Goal: Task Accomplishment & Management: Use online tool/utility

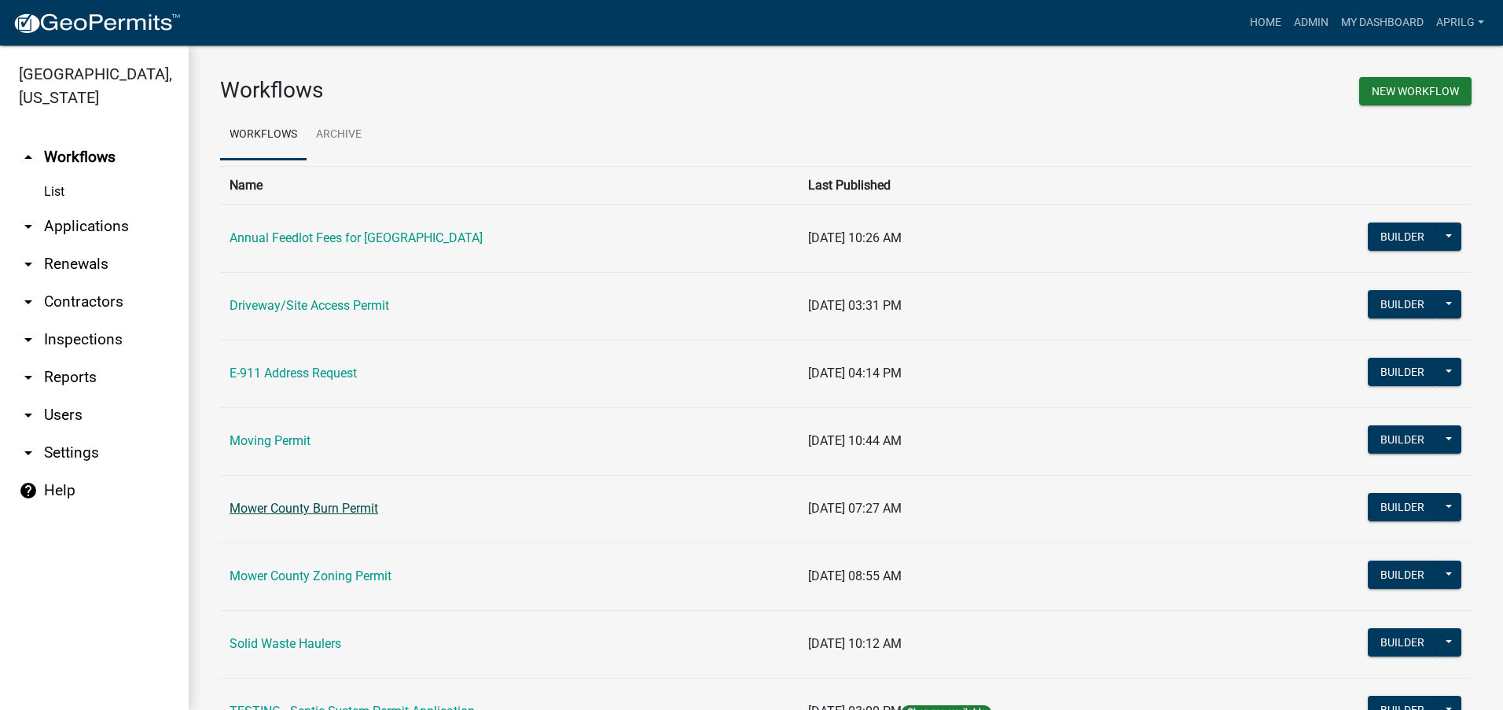
click at [336, 509] on link "Mower County Burn Permit" at bounding box center [304, 508] width 149 height 15
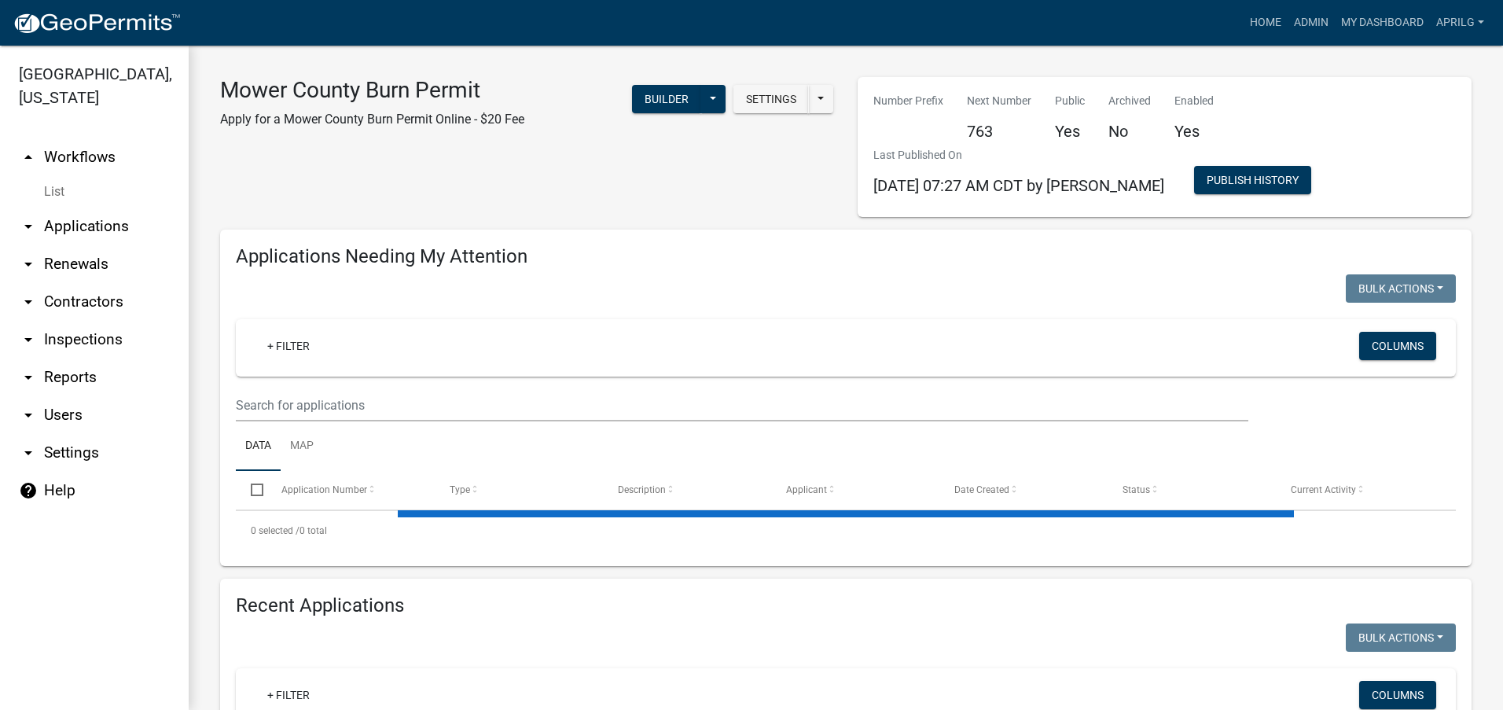
select select "1: 25"
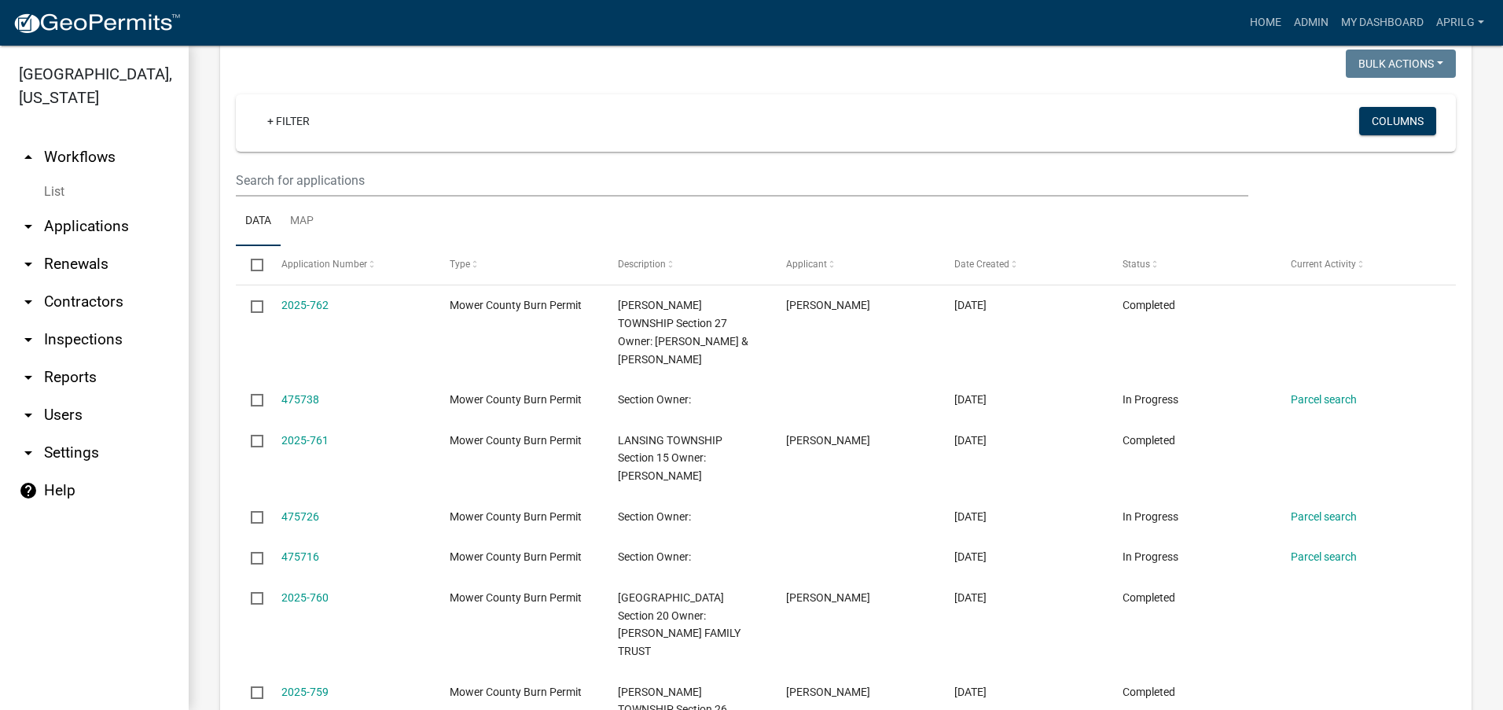
scroll to position [629, 0]
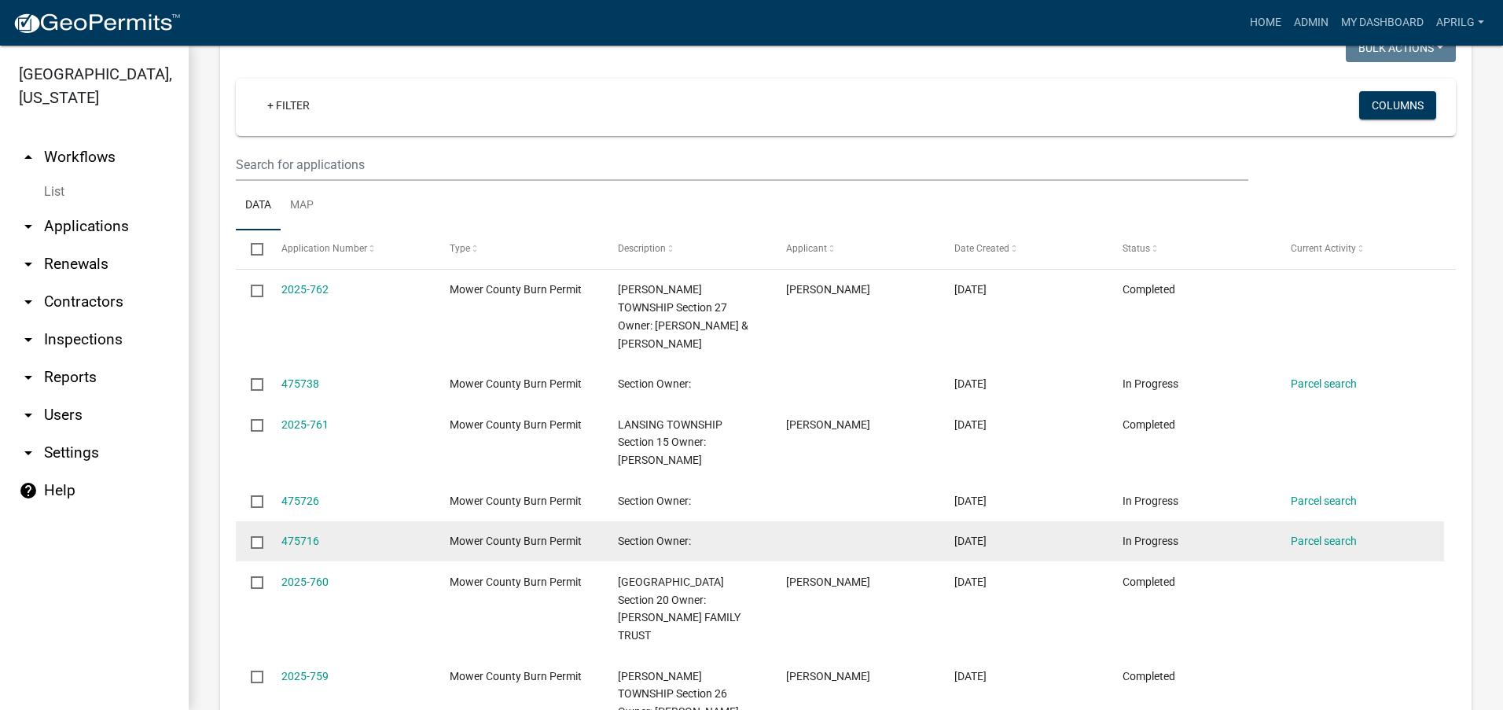
click at [261, 536] on input "checkbox" at bounding box center [256, 541] width 10 height 10
checkbox input "true"
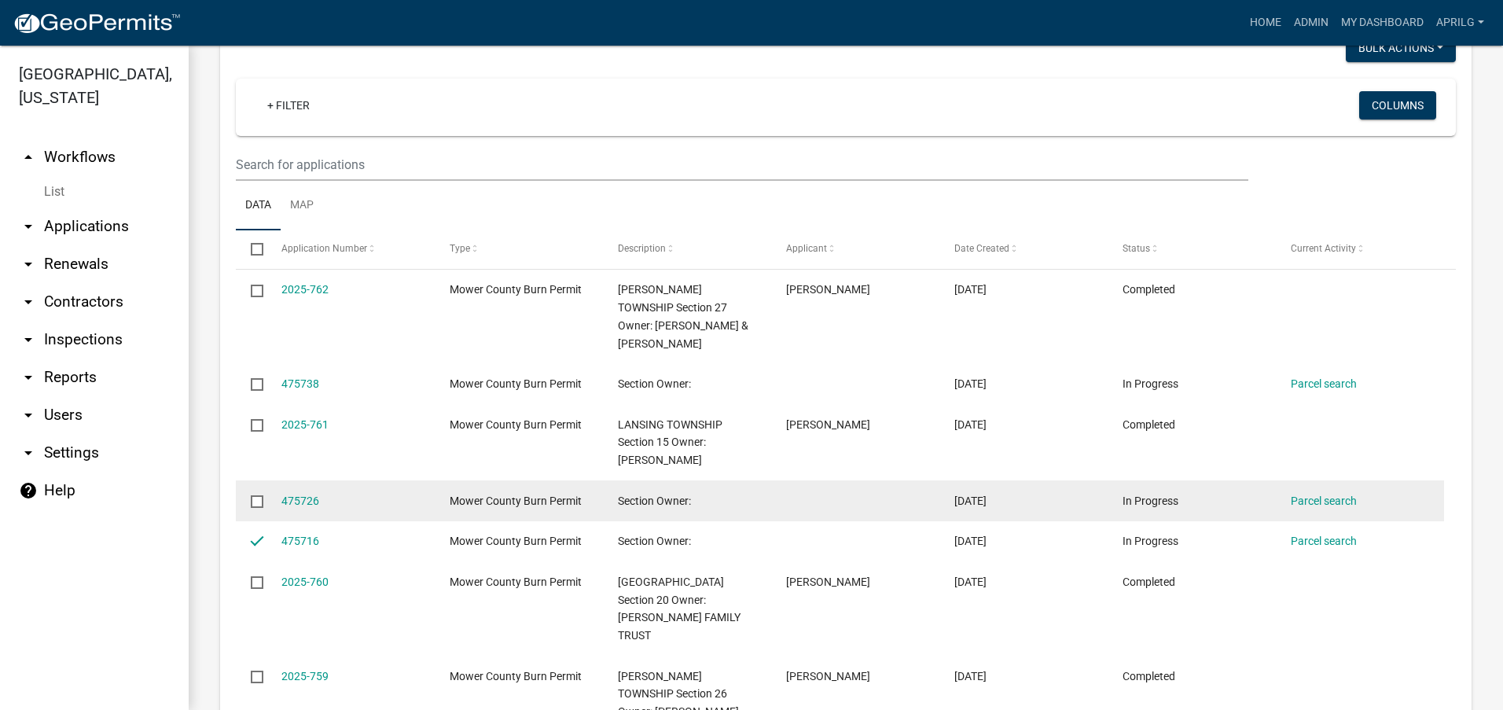
click at [259, 495] on input "checkbox" at bounding box center [256, 500] width 10 height 10
checkbox input "true"
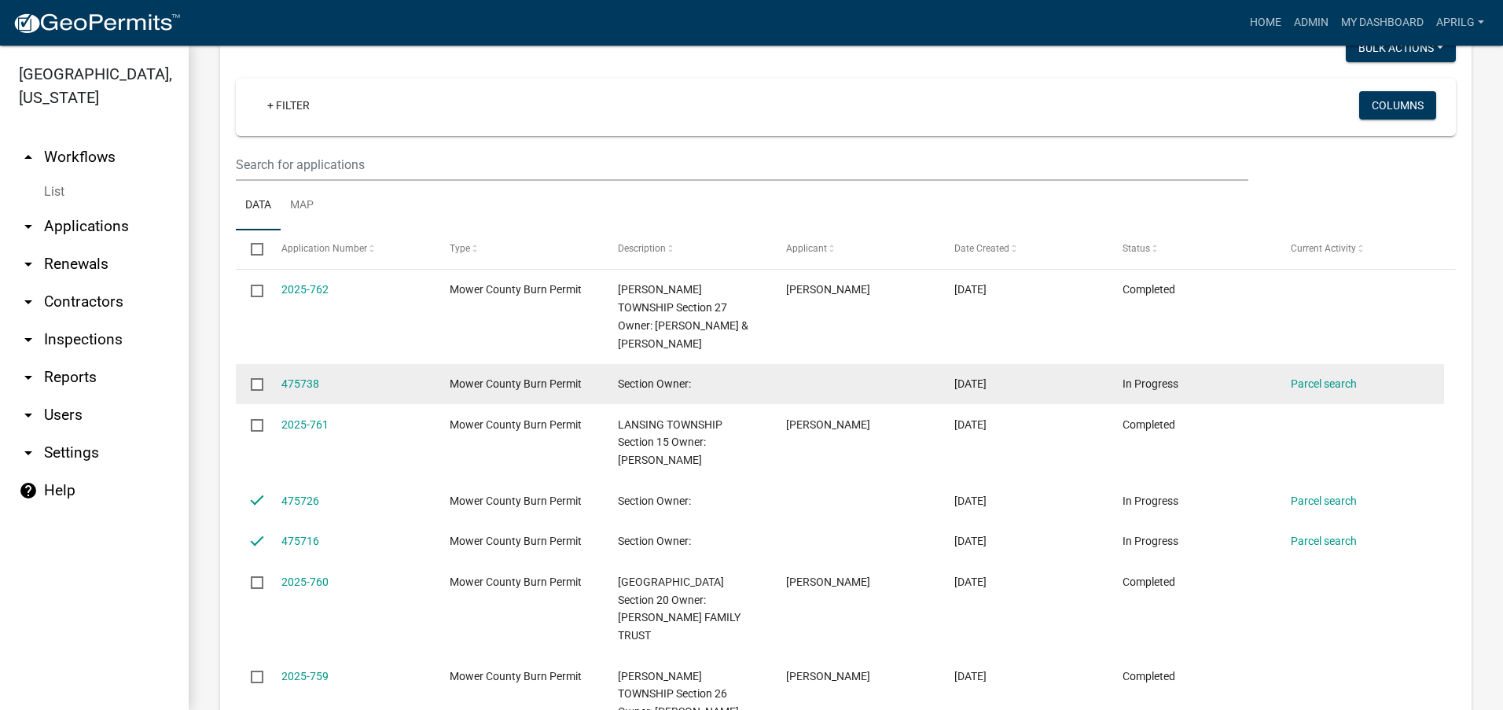
click at [255, 378] on input "checkbox" at bounding box center [256, 383] width 10 height 10
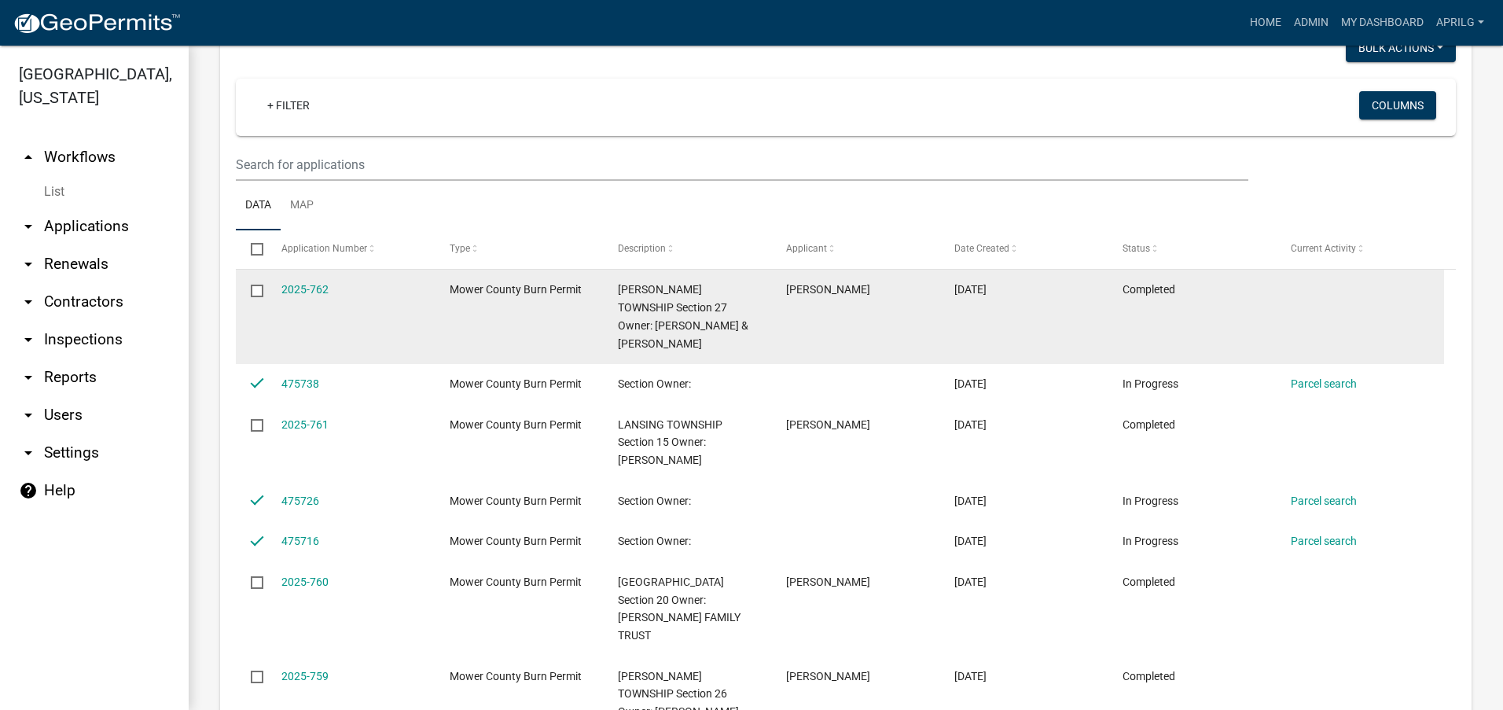
scroll to position [550, 0]
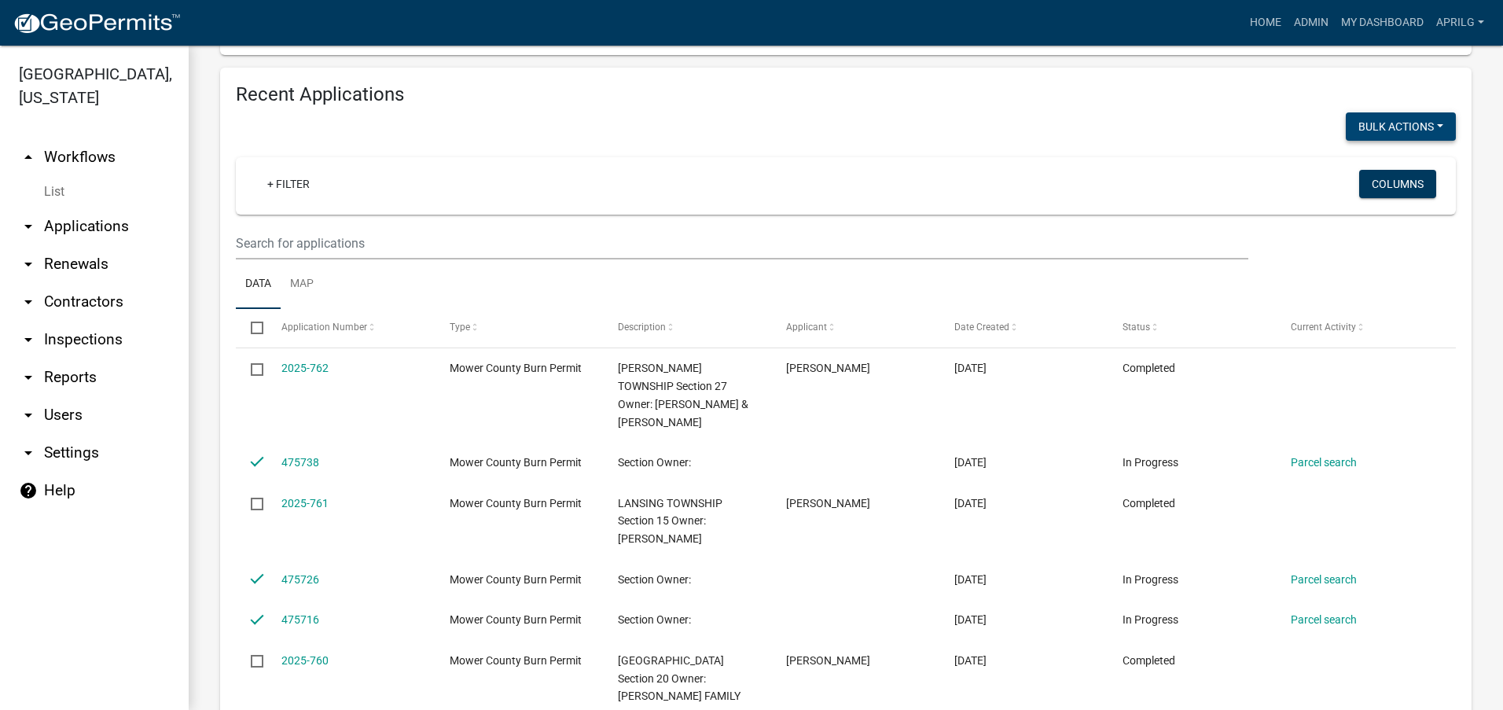
click at [1425, 117] on button "Bulk Actions" at bounding box center [1401, 126] width 110 height 28
click at [1358, 171] on button "Void" at bounding box center [1393, 168] width 126 height 38
checkbox input "false"
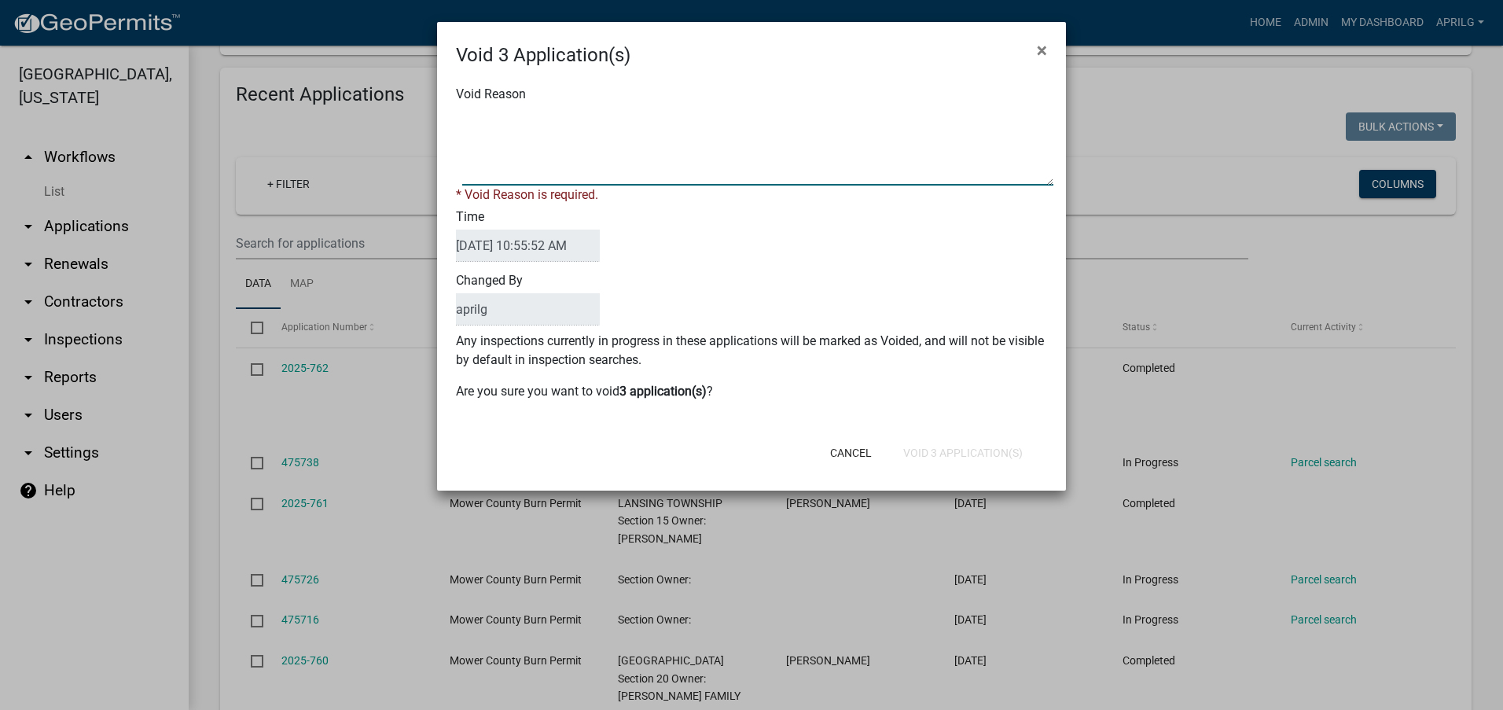
click at [515, 116] on textarea "Void Reason" at bounding box center [757, 146] width 591 height 79
type textarea "Incomplete"
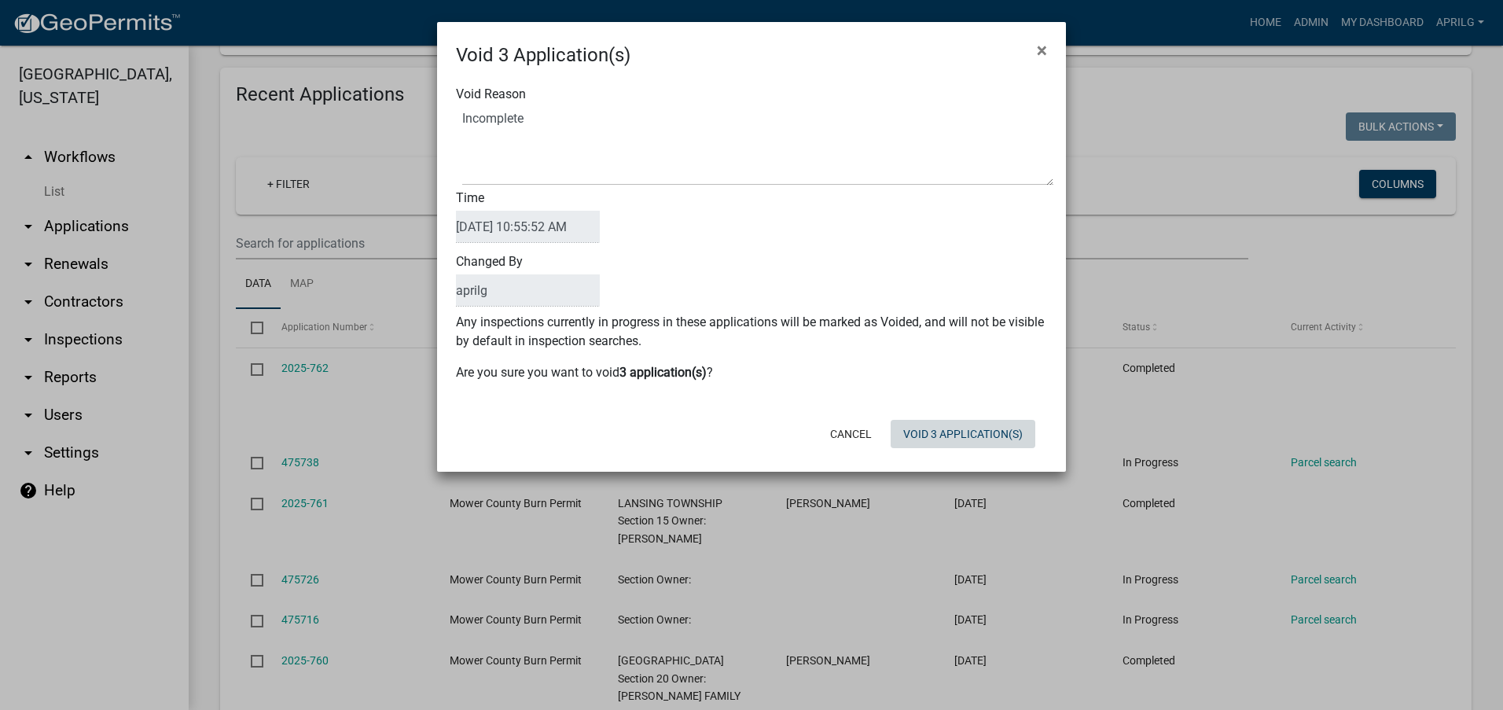
click at [936, 453] on div "Cancel Void 3 Application(s)" at bounding box center [854, 434] width 388 height 41
click at [948, 436] on button "Void 3 Application(s)" at bounding box center [963, 434] width 145 height 28
